Goal: Transaction & Acquisition: Purchase product/service

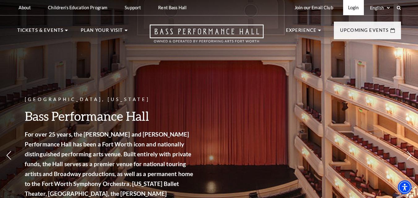
click at [356, 10] on link "Login" at bounding box center [353, 7] width 21 height 15
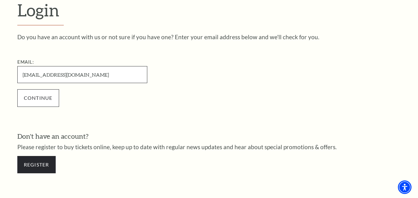
type input "allanchandler1392@gmail.com"
click at [42, 101] on input "Continue" at bounding box center [38, 97] width 42 height 17
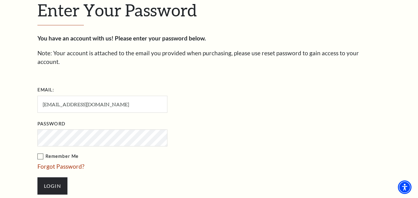
click at [37, 177] on input "Login" at bounding box center [52, 185] width 30 height 17
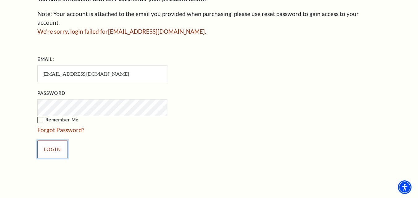
click at [57, 141] on input "Login" at bounding box center [52, 149] width 30 height 17
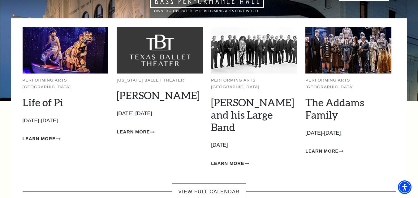
scroll to position [62, 0]
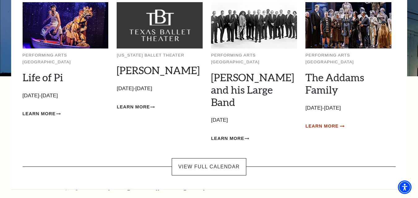
click at [323, 122] on span "Learn More" at bounding box center [321, 126] width 33 height 8
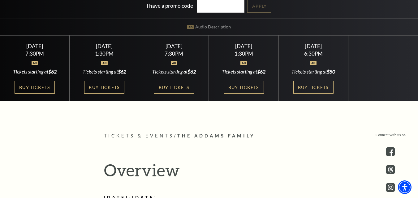
scroll to position [185, 0]
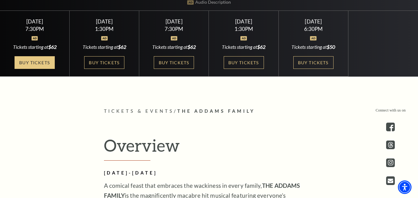
click at [32, 63] on link "Buy Tickets" at bounding box center [35, 62] width 40 height 13
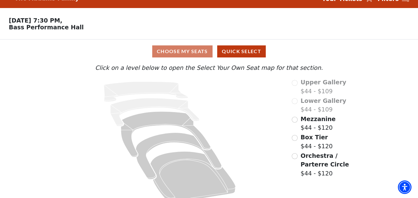
scroll to position [23, 0]
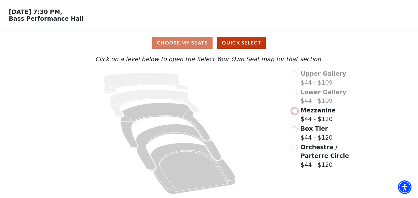
click at [296, 111] on input "Mezzanine$44 - $120\a" at bounding box center [294, 111] width 6 height 6
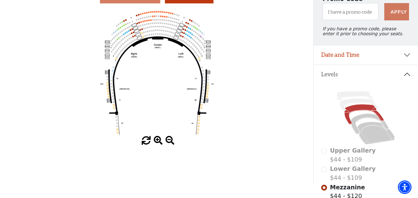
scroll to position [93, 0]
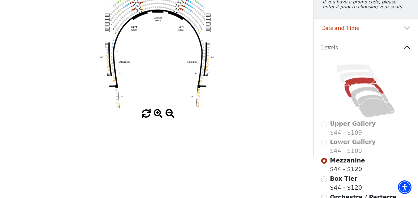
click at [159, 117] on span at bounding box center [158, 113] width 9 height 9
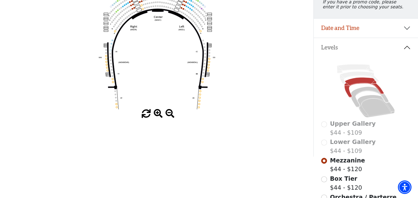
click at [157, 116] on span at bounding box center [158, 113] width 9 height 9
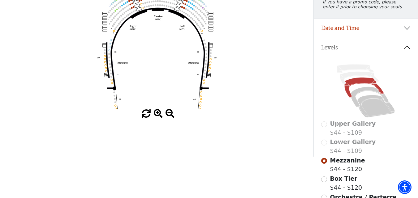
click at [157, 116] on span at bounding box center [158, 113] width 9 height 9
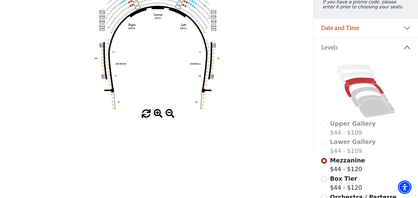
click at [157, 116] on span at bounding box center [158, 113] width 9 height 9
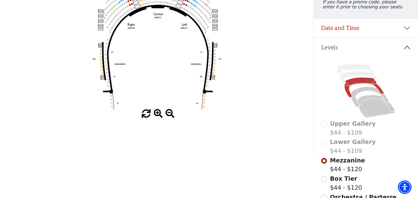
click at [157, 116] on span at bounding box center [158, 113] width 9 height 9
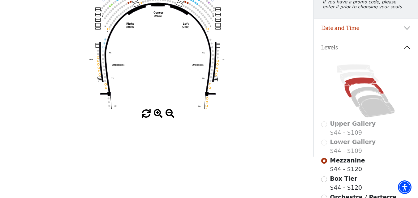
click at [157, 116] on span at bounding box center [158, 113] width 9 height 9
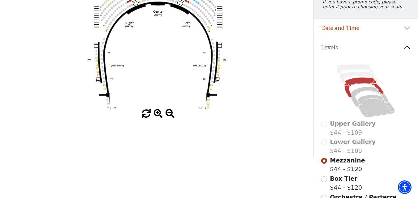
click at [157, 116] on span at bounding box center [158, 113] width 9 height 9
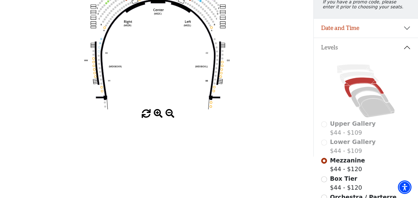
click at [157, 116] on span at bounding box center [158, 113] width 9 height 9
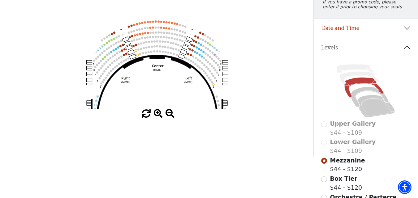
drag, startPoint x: 160, startPoint y: 40, endPoint x: 166, endPoint y: 58, distance: 19.1
click at [159, 91] on icon "Center (MEZC) Right (MEZR) Left (MEZL) (MEXBOXR) (MEXBOXL) XX WW CC DD YY BB ZZ…" at bounding box center [157, 45] width 282 height 127
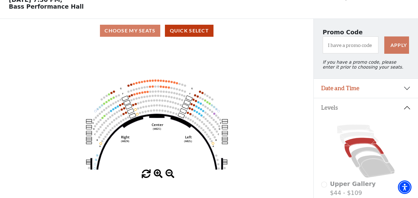
scroll to position [31, 0]
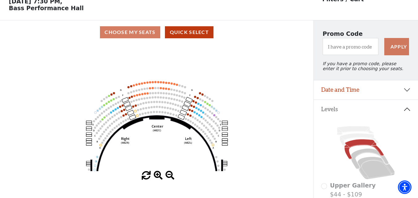
click at [157, 176] on span at bounding box center [158, 175] width 9 height 9
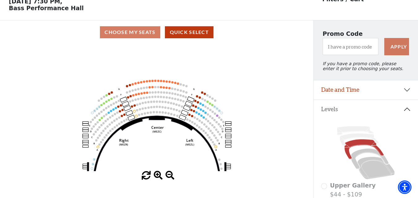
click at [157, 175] on span at bounding box center [158, 175] width 9 height 9
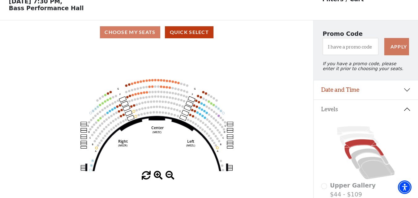
click at [157, 175] on span at bounding box center [158, 175] width 9 height 9
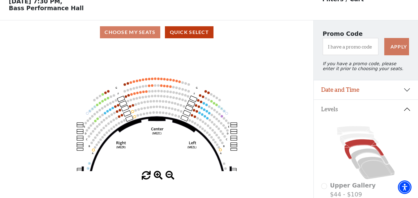
click at [157, 175] on span at bounding box center [158, 175] width 9 height 9
click at [157, 174] on span at bounding box center [158, 175] width 9 height 9
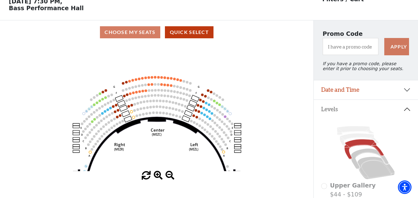
click at [157, 174] on span at bounding box center [158, 175] width 9 height 9
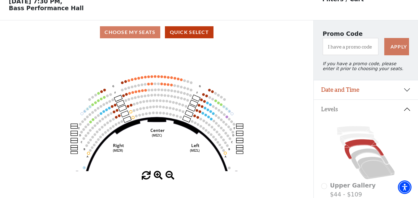
click at [157, 174] on span at bounding box center [158, 175] width 9 height 9
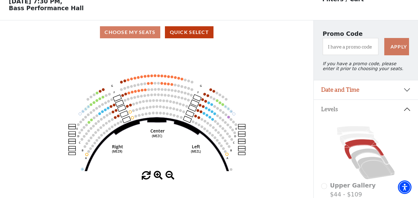
click at [157, 174] on span at bounding box center [158, 175] width 9 height 9
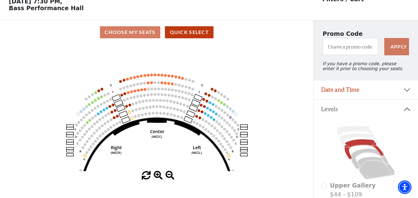
click at [157, 174] on span at bounding box center [158, 175] width 9 height 9
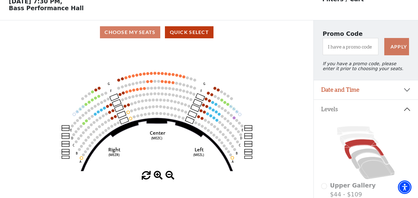
click at [157, 174] on span at bounding box center [158, 175] width 9 height 9
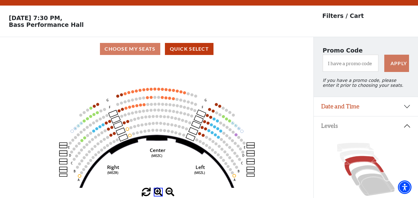
scroll to position [0, 0]
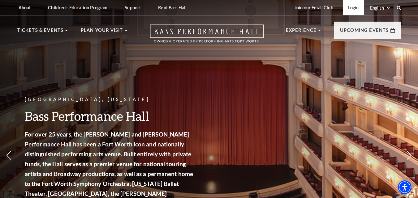
click at [350, 6] on link "Login" at bounding box center [353, 7] width 21 height 15
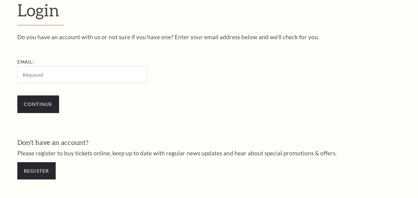
scroll to position [172, 0]
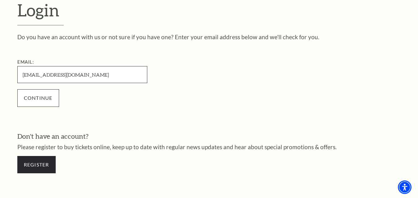
type input "[EMAIL_ADDRESS][DOMAIN_NAME]"
click at [51, 96] on input "Continue" at bounding box center [38, 97] width 42 height 17
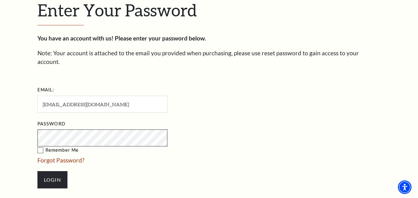
click at [37, 171] on input "Login" at bounding box center [52, 179] width 30 height 17
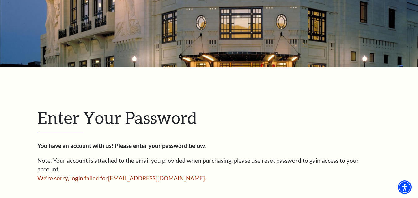
scroll to position [1, 0]
